Goal: Find specific page/section: Find specific page/section

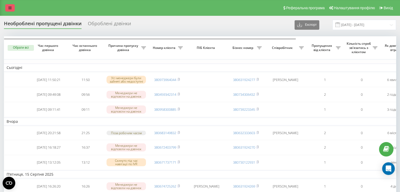
click at [10, 8] on icon at bounding box center [9, 8] width 3 height 4
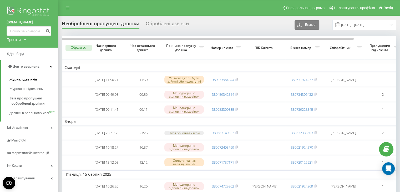
click at [27, 79] on span "Журнал дзвінків" at bounding box center [23, 79] width 28 height 5
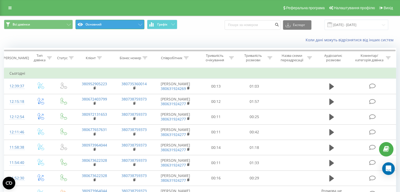
click at [115, 20] on button "Основний" at bounding box center [109, 24] width 69 height 9
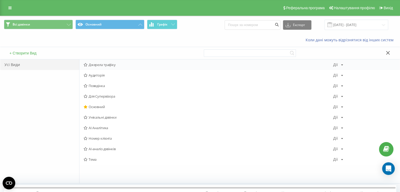
click at [107, 64] on span "Джерела трафіку" at bounding box center [208, 65] width 249 height 4
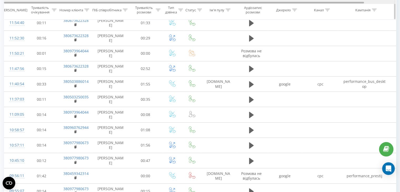
scroll to position [131, 0]
